Goal: Task Accomplishment & Management: Manage account settings

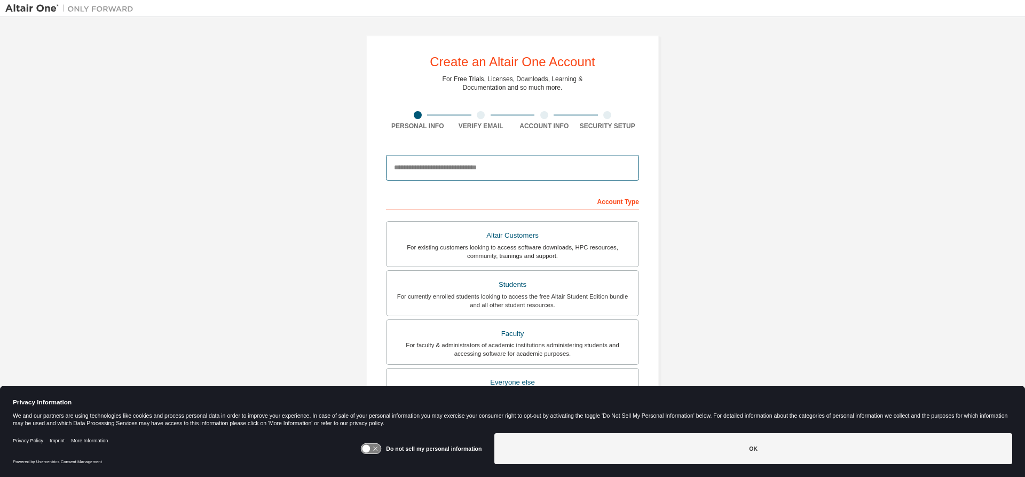
click at [463, 170] on input "email" at bounding box center [512, 168] width 253 height 26
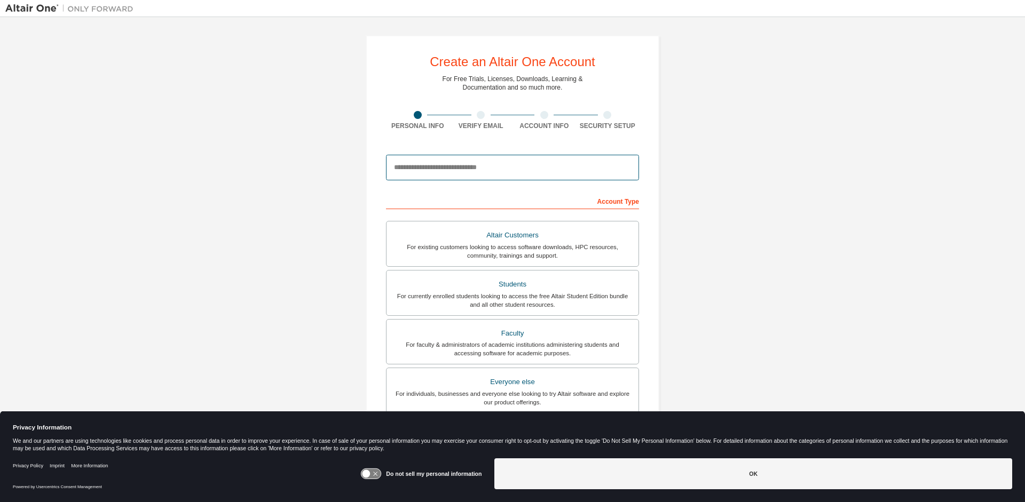
click at [485, 171] on input "email" at bounding box center [512, 168] width 253 height 26
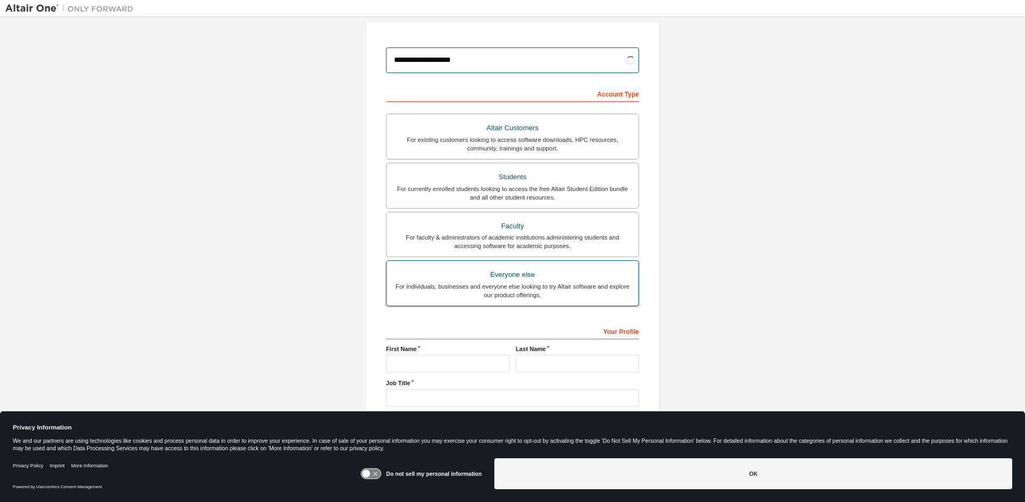
scroll to position [122, 0]
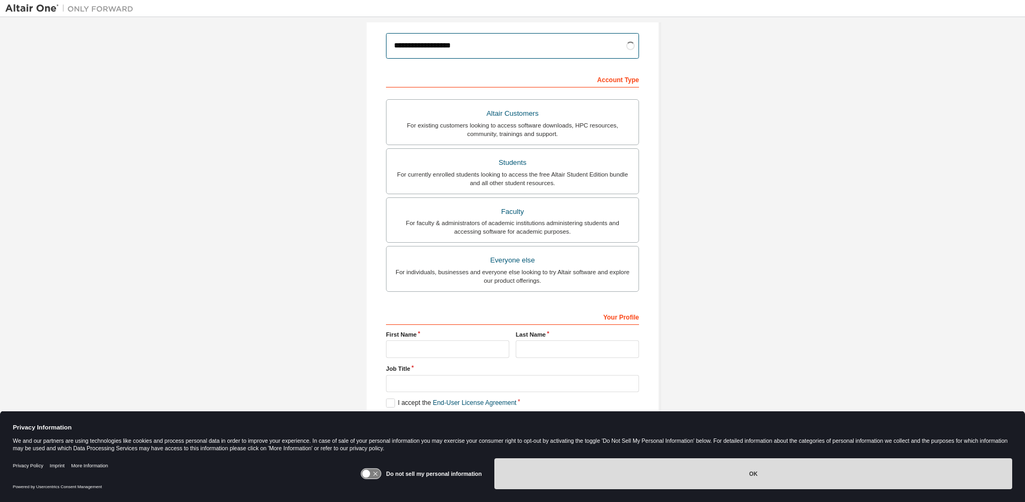
type input "**********"
click at [735, 466] on button "OK" at bounding box center [753, 473] width 518 height 31
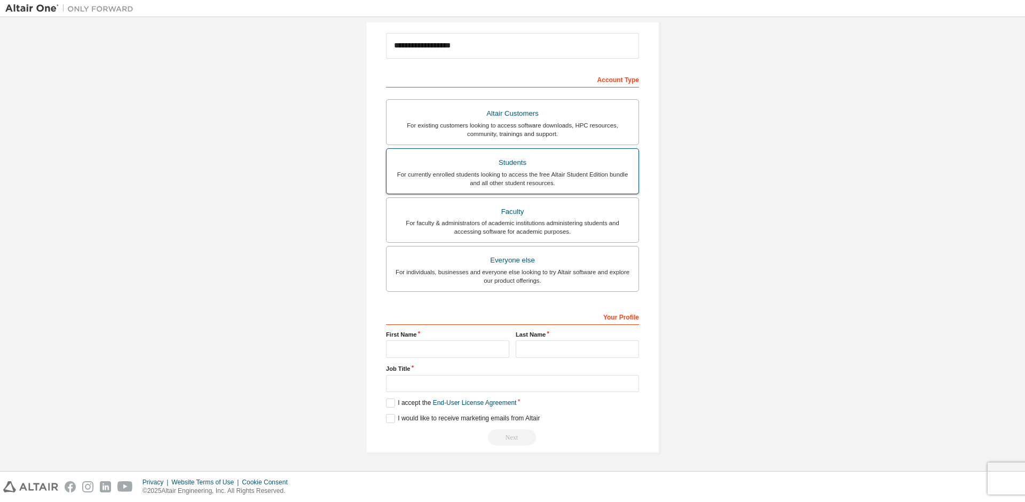
click at [571, 175] on div "For currently enrolled students looking to access the free Altair Student Editi…" at bounding box center [512, 178] width 239 height 17
drag, startPoint x: 467, startPoint y: 342, endPoint x: 487, endPoint y: 324, distance: 26.5
click at [468, 342] on input "text" at bounding box center [447, 350] width 123 height 18
type input "******"
type input "****"
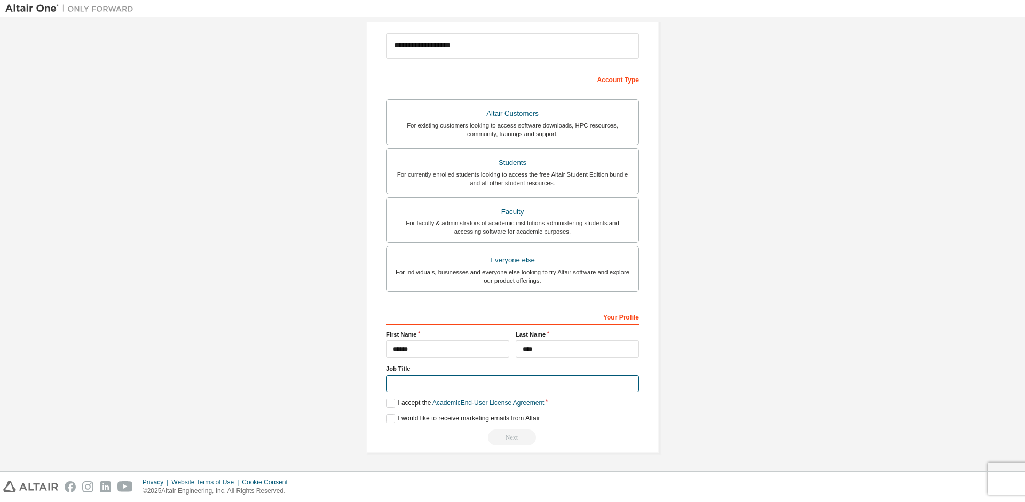
type input "*"
type input "*******"
click at [393, 405] on label "I accept the Academic End-User License Agreement" at bounding box center [465, 403] width 158 height 9
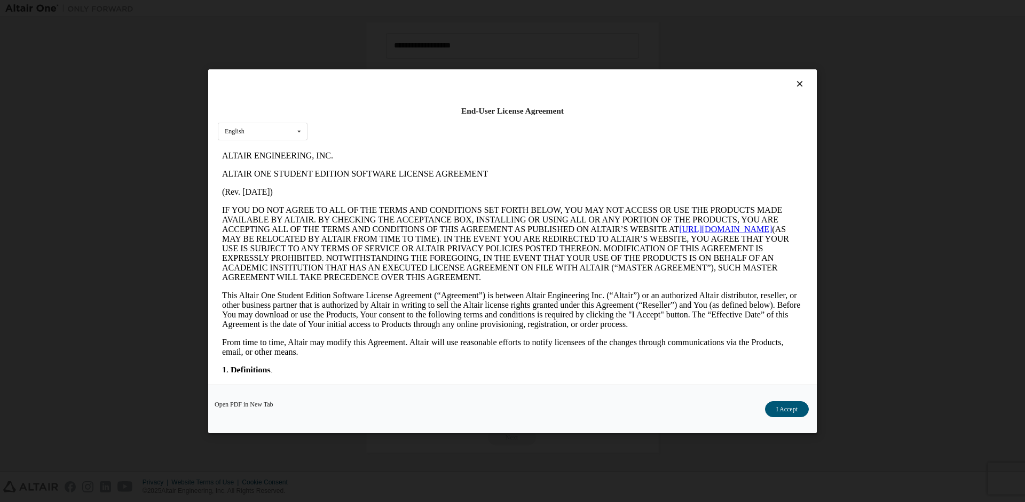
scroll to position [0, 0]
click at [782, 407] on button "I Accept" at bounding box center [787, 409] width 44 height 16
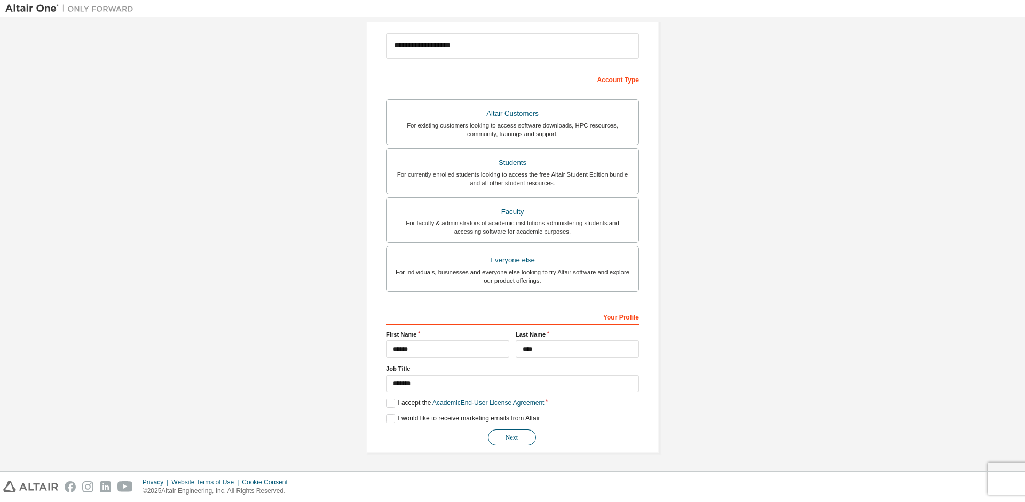
click at [516, 437] on button "Next" at bounding box center [512, 438] width 48 height 16
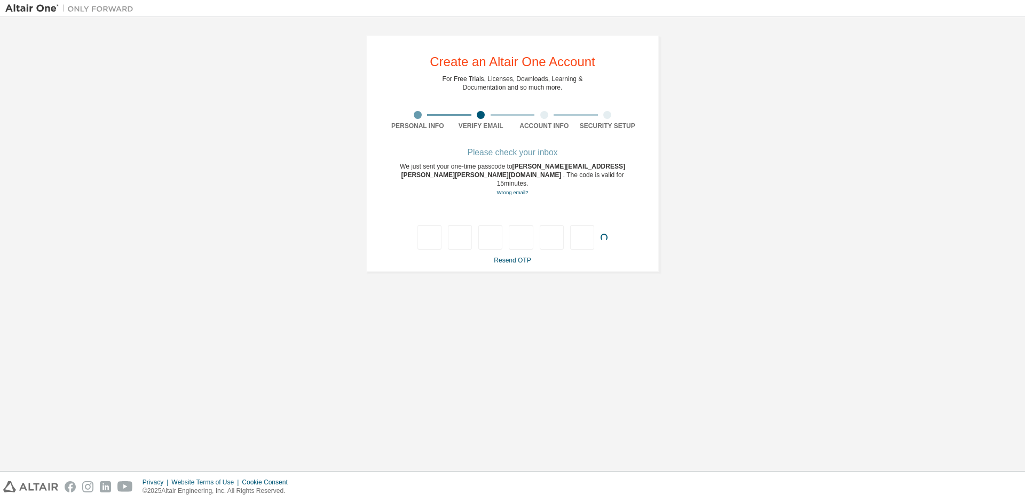
type input "*"
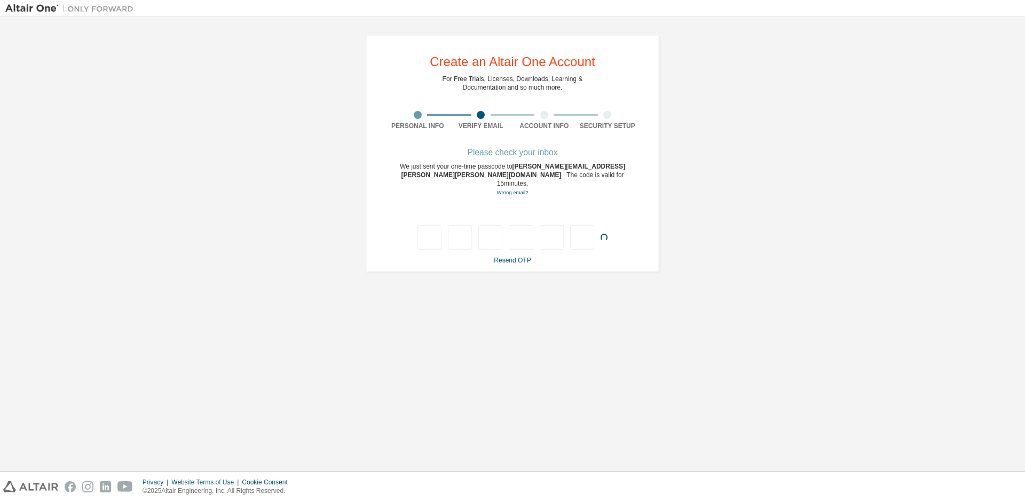
type input "*"
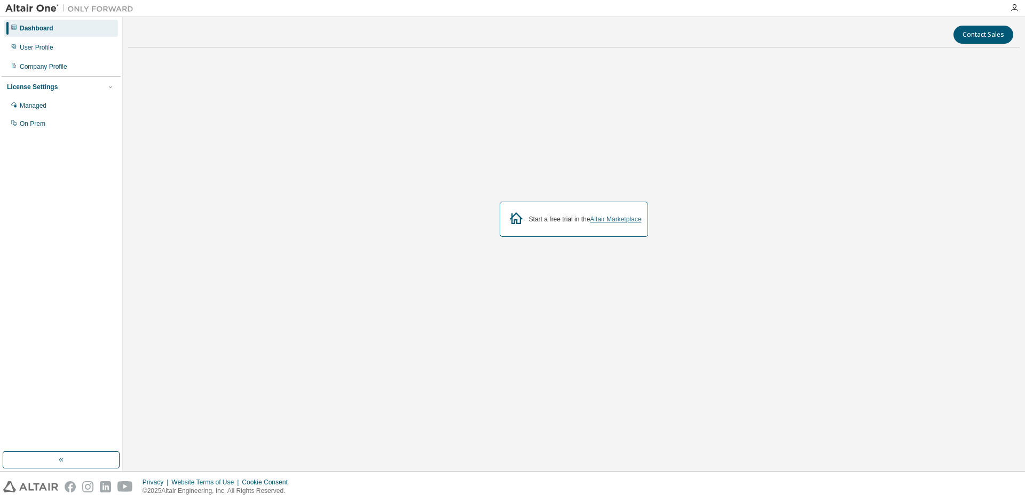
click at [599, 219] on link "Altair Marketplace" at bounding box center [615, 219] width 51 height 7
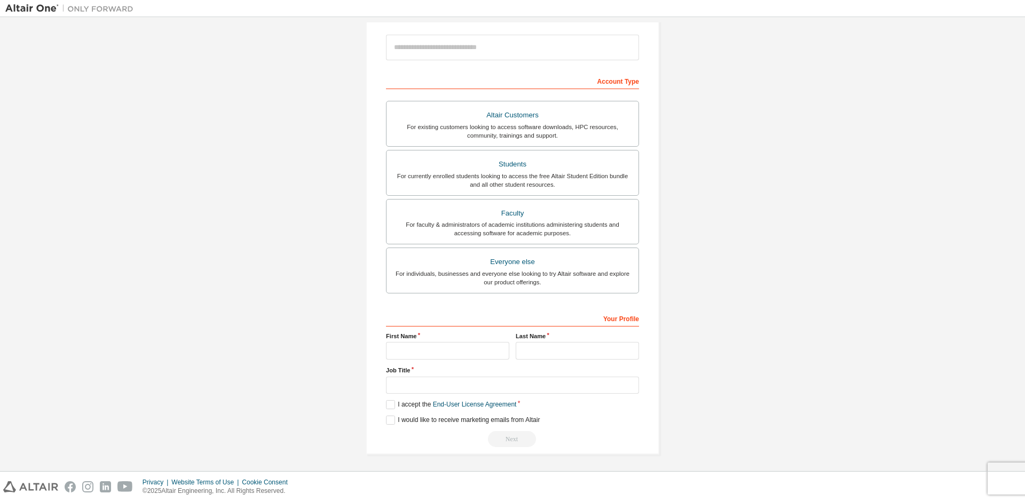
scroll to position [122, 0]
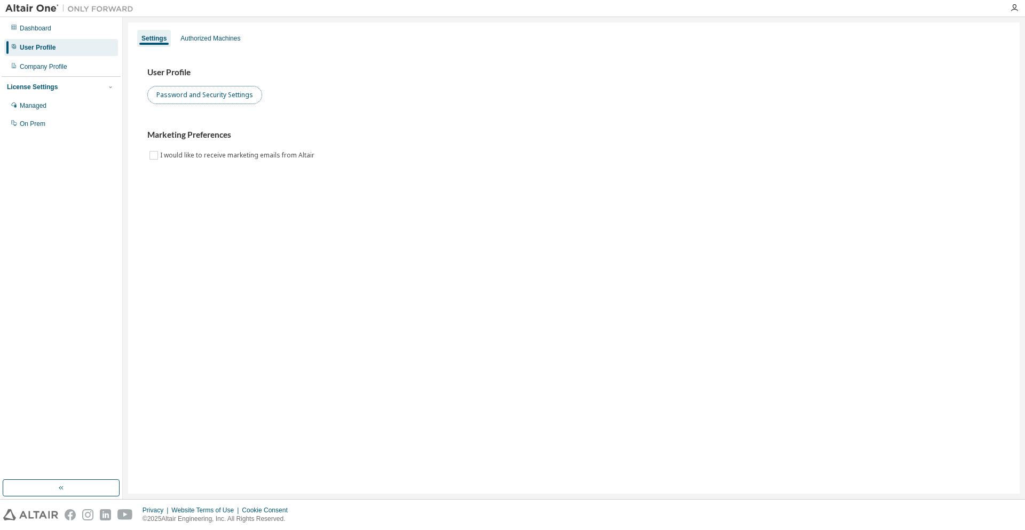
click at [183, 94] on button "Password and Security Settings" at bounding box center [204, 95] width 115 height 18
